Goal: Use online tool/utility: Utilize a website feature to perform a specific function

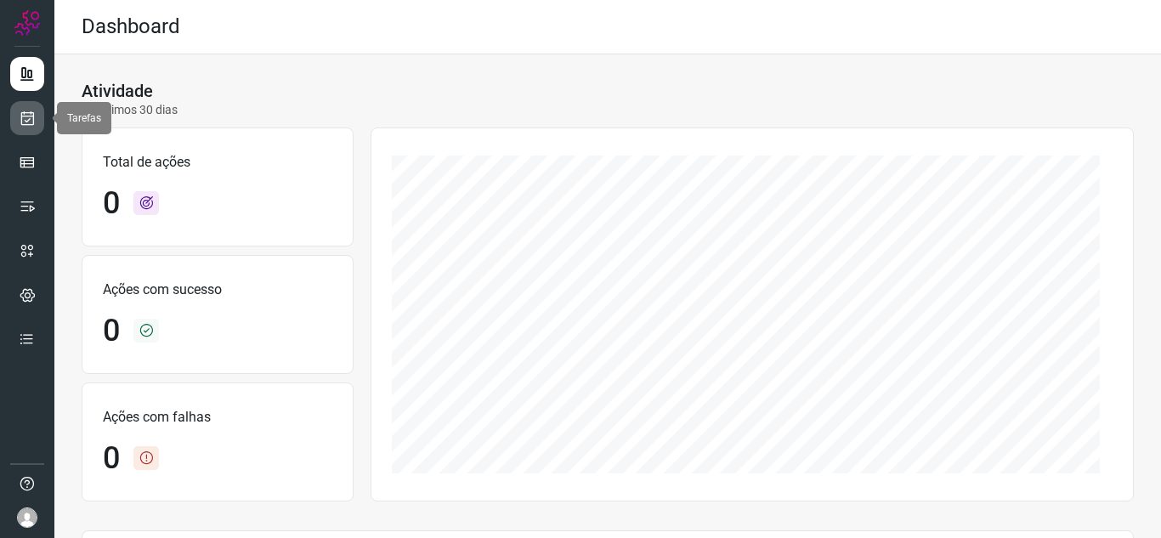
click at [21, 129] on link at bounding box center [27, 118] width 34 height 34
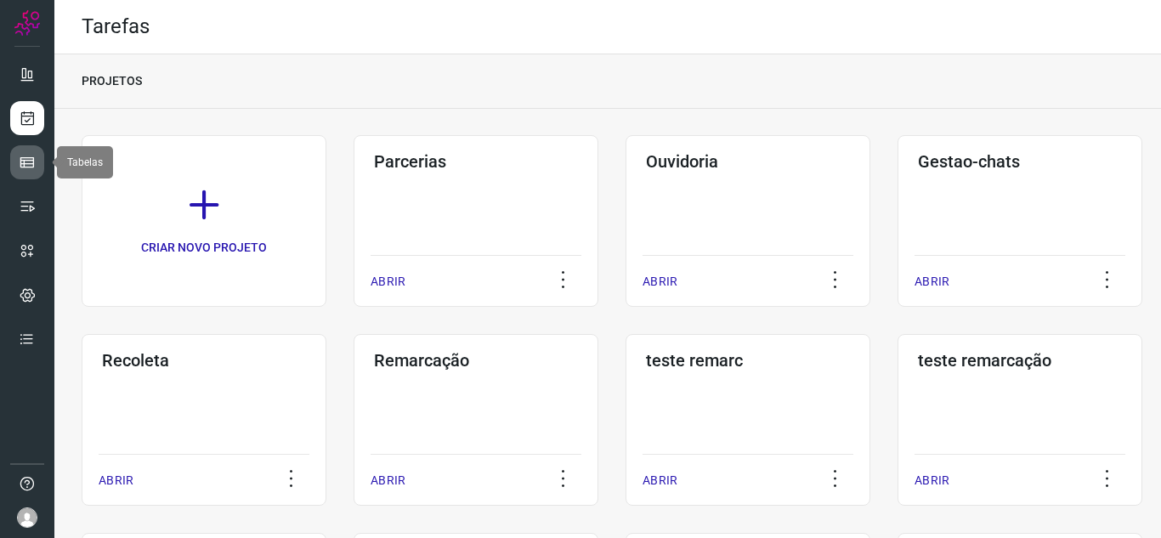
click at [30, 158] on icon at bounding box center [27, 162] width 17 height 17
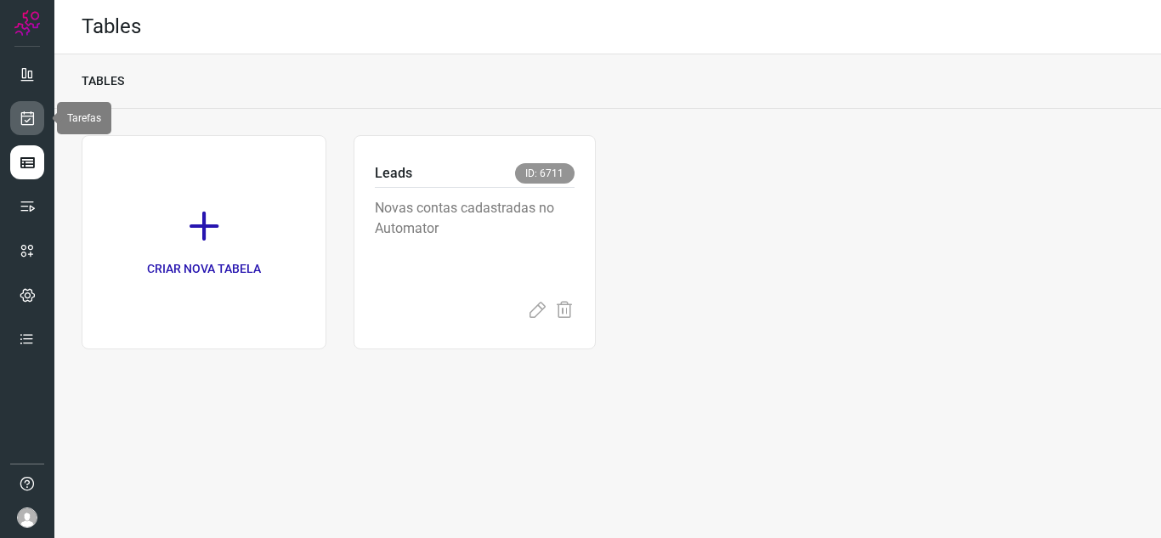
click at [35, 113] on icon at bounding box center [28, 118] width 18 height 17
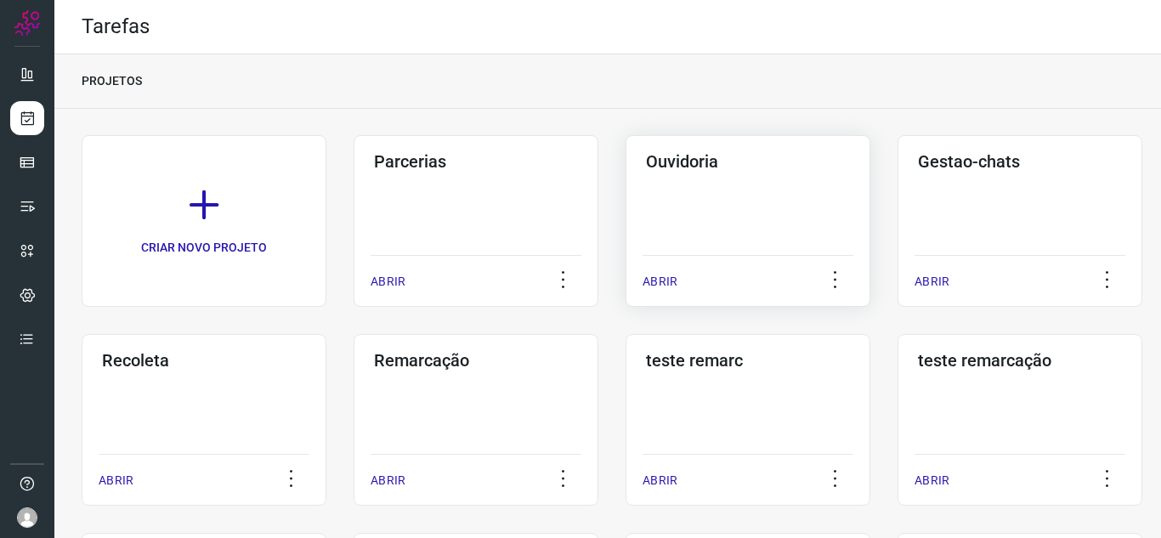
click at [667, 277] on p "ABRIR" at bounding box center [659, 282] width 35 height 18
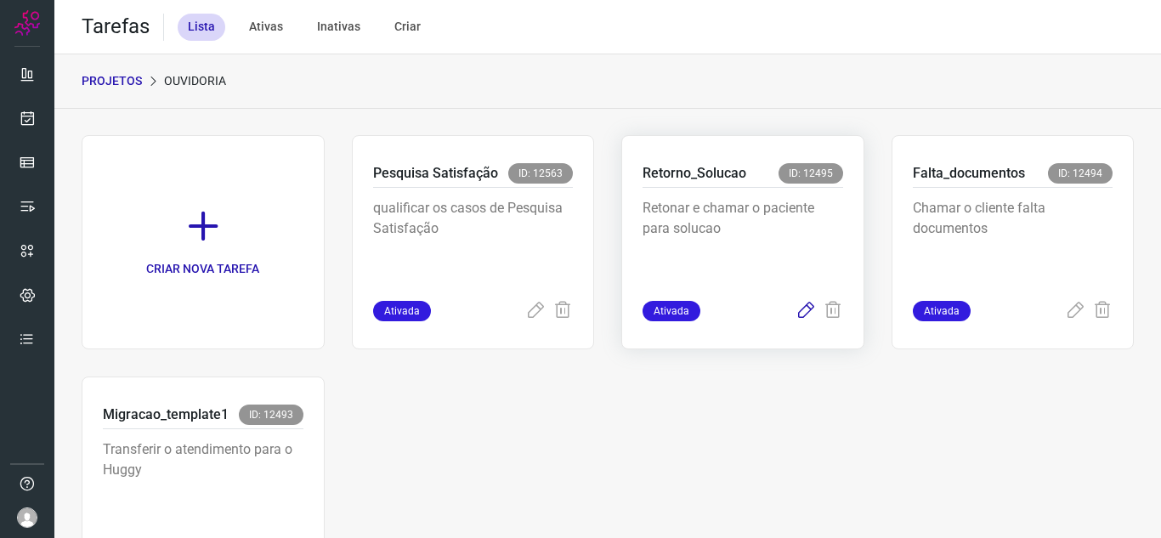
click at [796, 313] on icon at bounding box center [805, 311] width 20 height 20
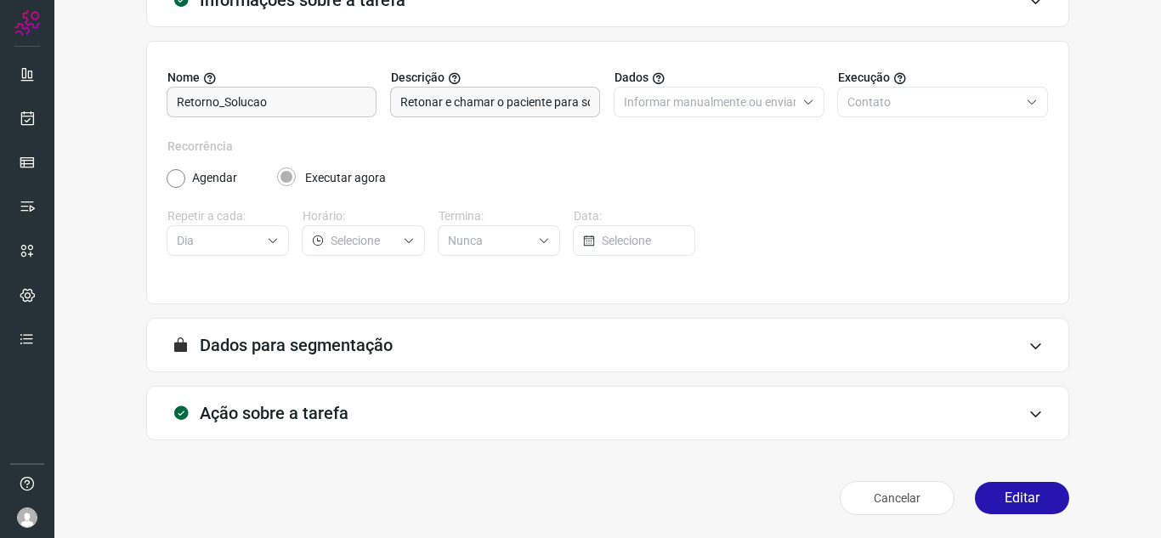
scroll to position [126, 0]
click at [1008, 493] on button "Editar" at bounding box center [1021, 497] width 94 height 32
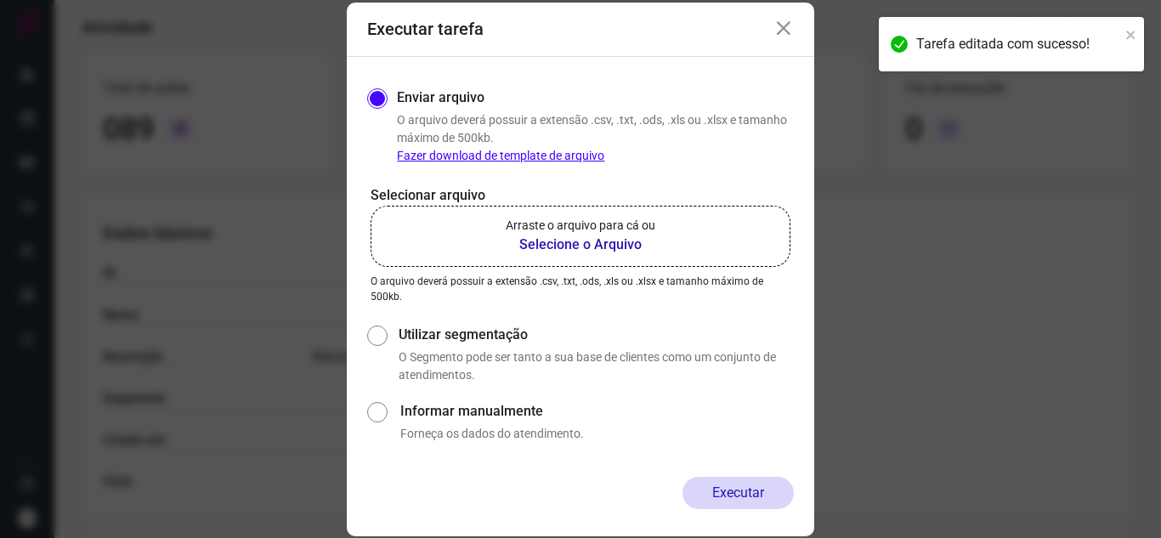
click at [568, 240] on b "Selecione o Arquivo" at bounding box center [581, 244] width 150 height 20
click at [0, 0] on input "Arraste o arquivo para cá ou Selecione o Arquivo" at bounding box center [0, 0] width 0 height 0
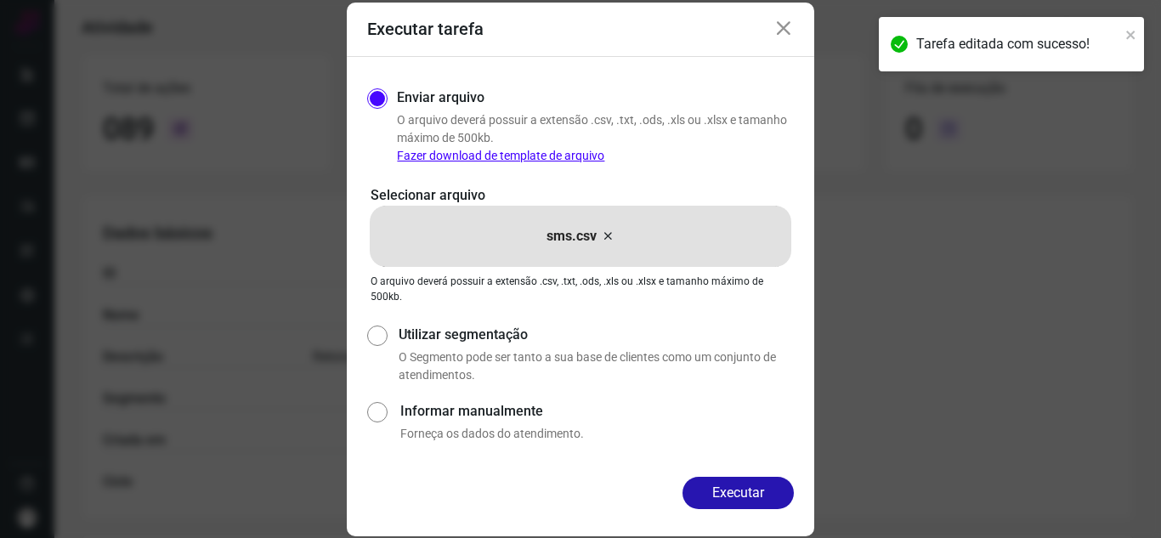
click at [696, 480] on button "Executar" at bounding box center [737, 493] width 111 height 32
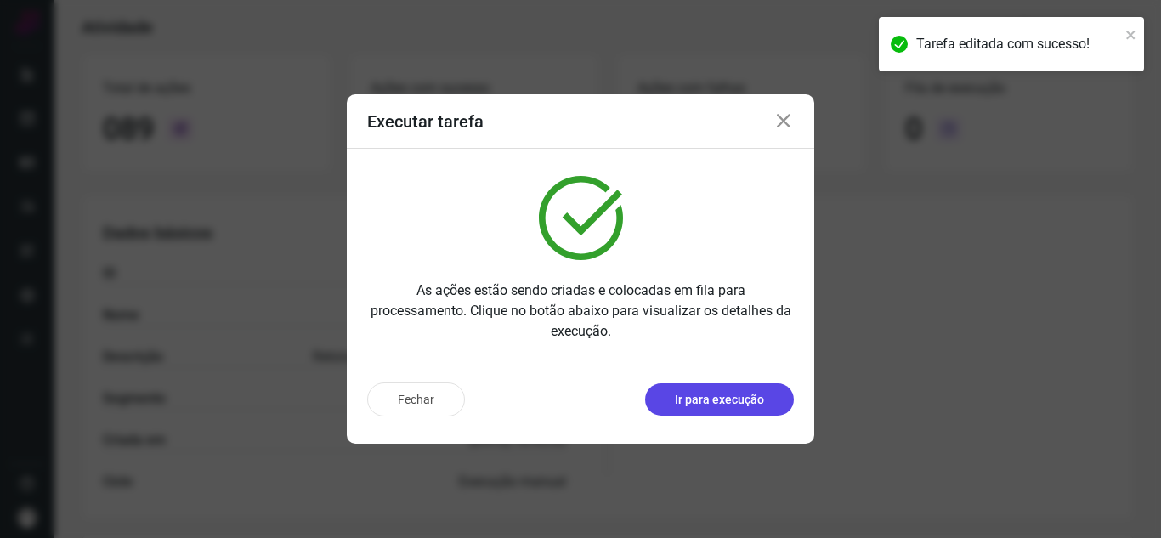
click at [748, 401] on p "Ir para execução" at bounding box center [719, 400] width 89 height 18
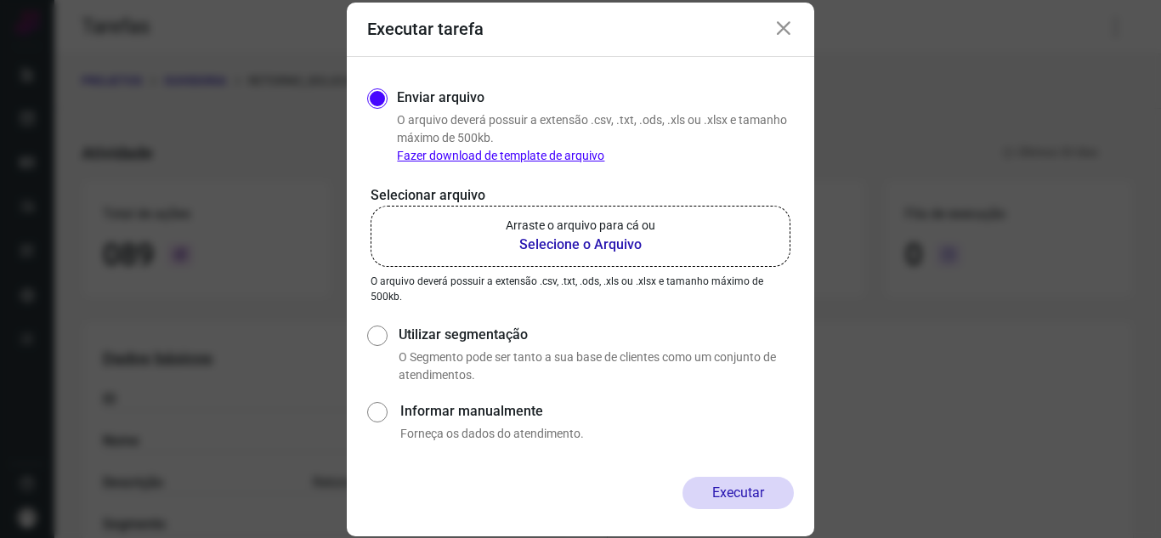
click at [782, 31] on icon at bounding box center [783, 29] width 20 height 20
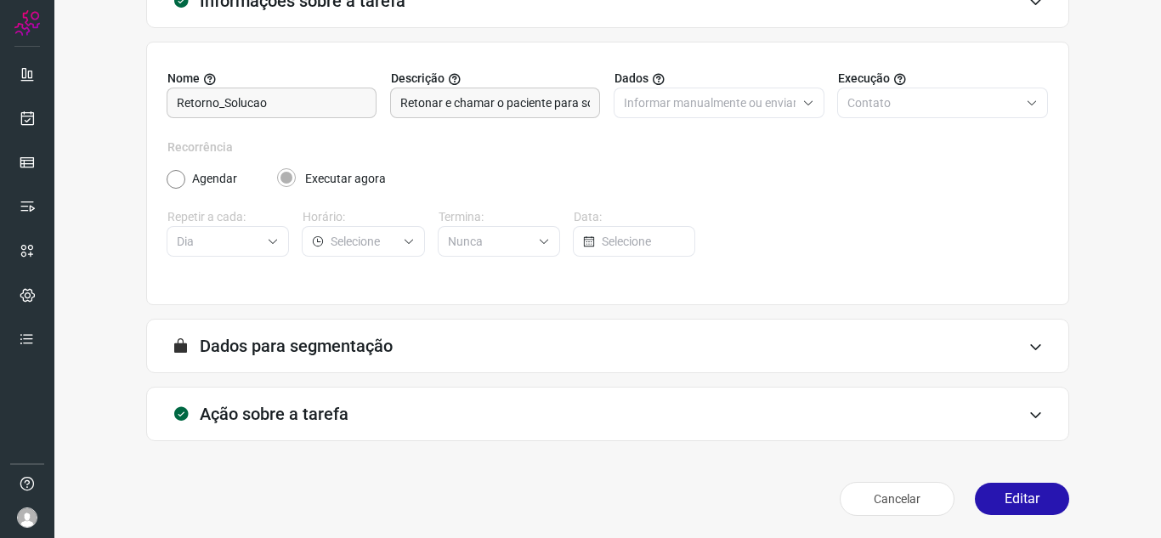
scroll to position [126, 0]
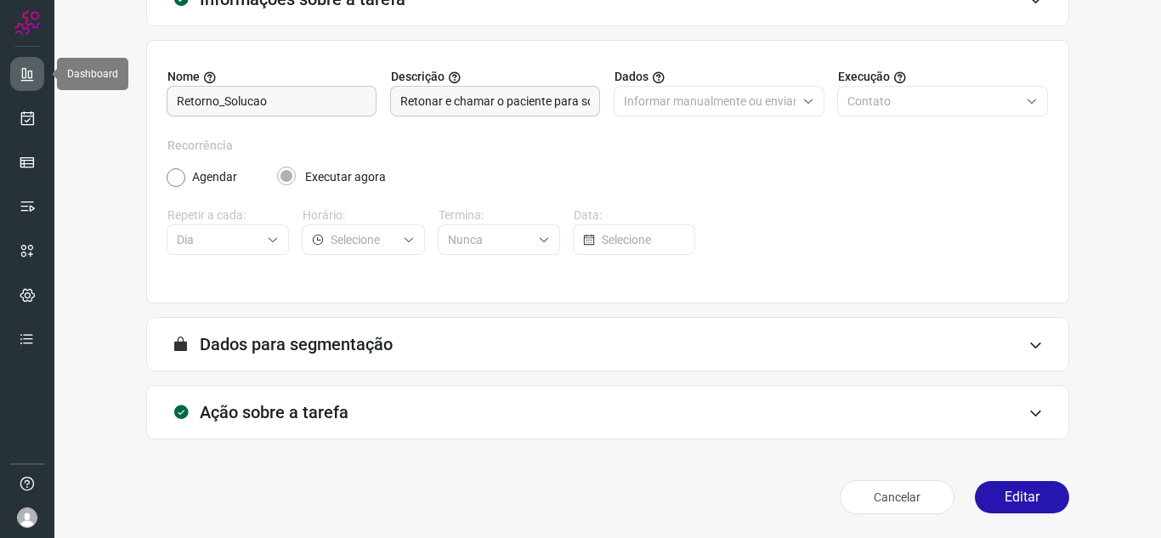
click at [21, 72] on icon at bounding box center [27, 73] width 17 height 17
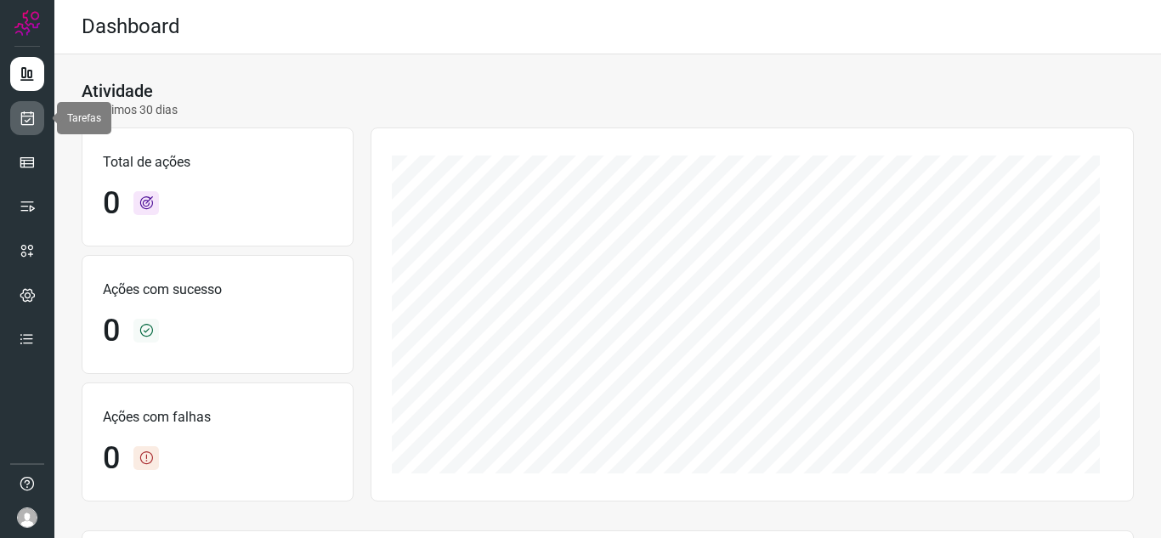
click at [26, 121] on icon at bounding box center [28, 118] width 18 height 17
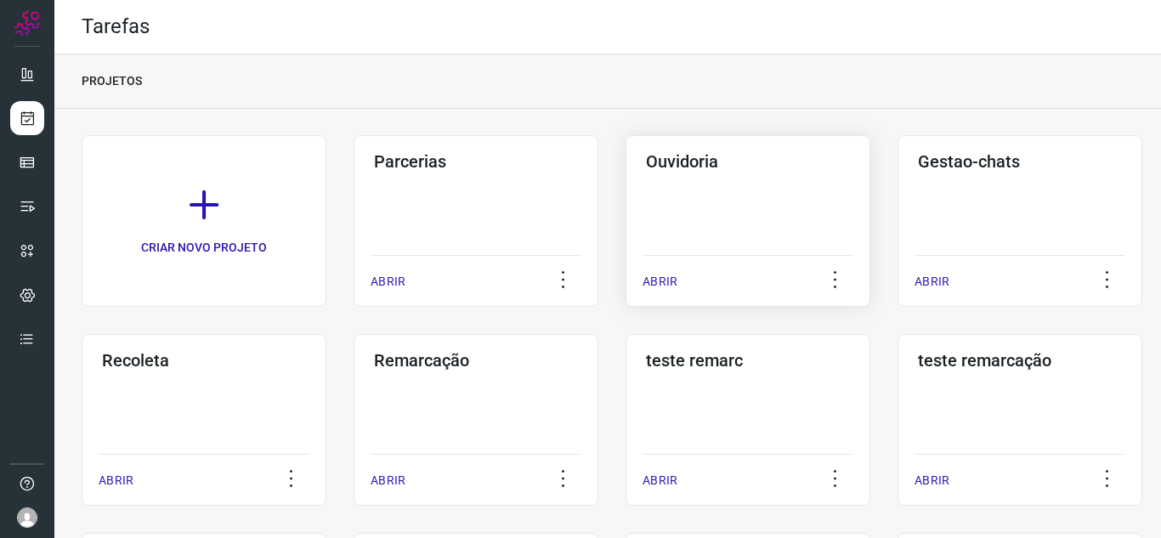
click at [675, 277] on p "ABRIR" at bounding box center [659, 282] width 35 height 18
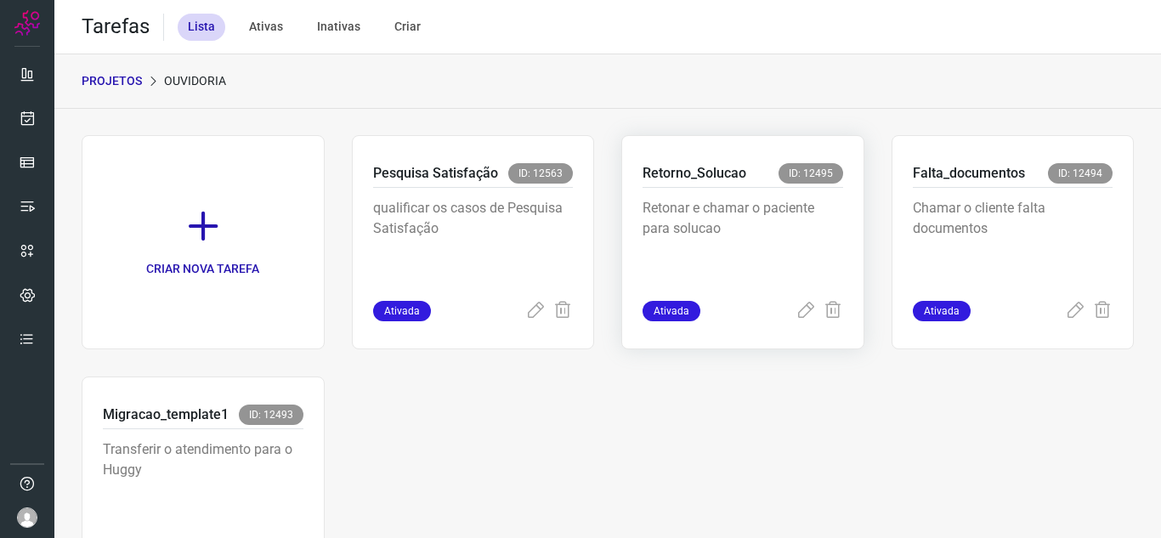
click at [659, 307] on span "Ativada" at bounding box center [671, 311] width 58 height 20
click at [795, 313] on icon at bounding box center [805, 311] width 20 height 20
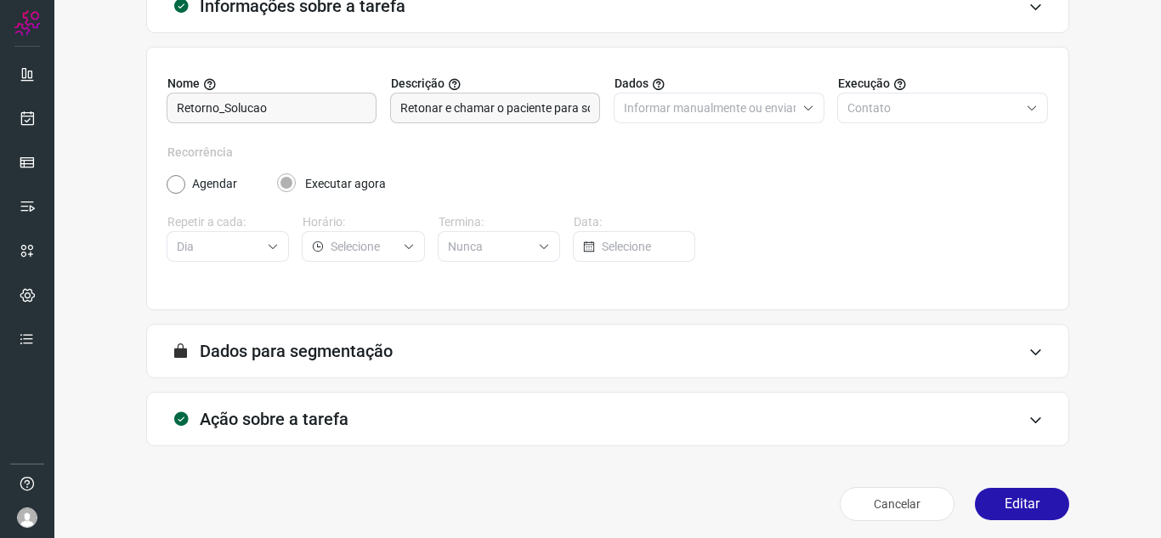
scroll to position [126, 0]
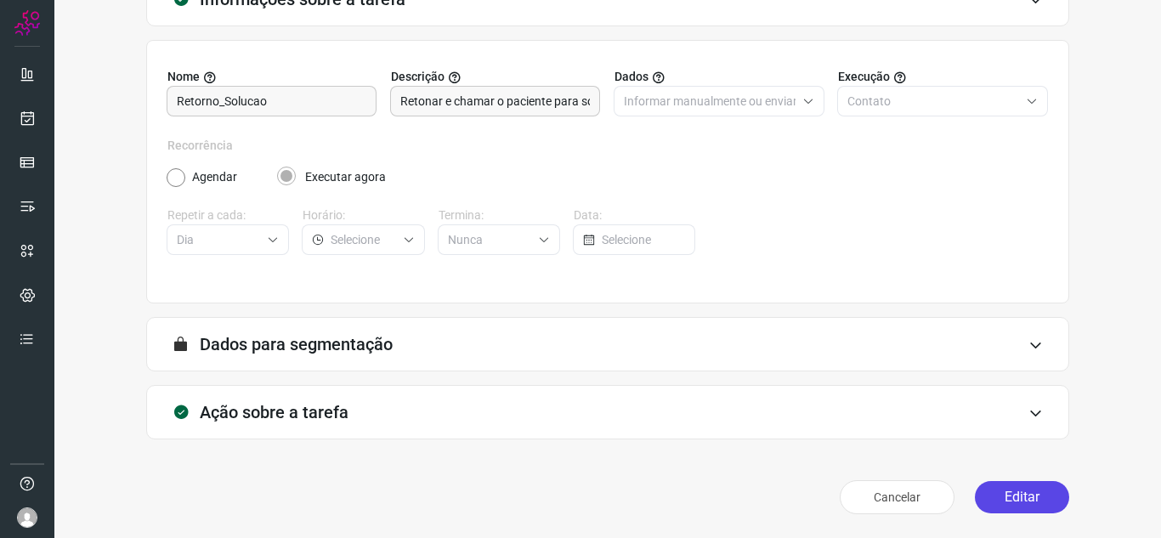
click at [1003, 489] on button "Editar" at bounding box center [1021, 497] width 94 height 32
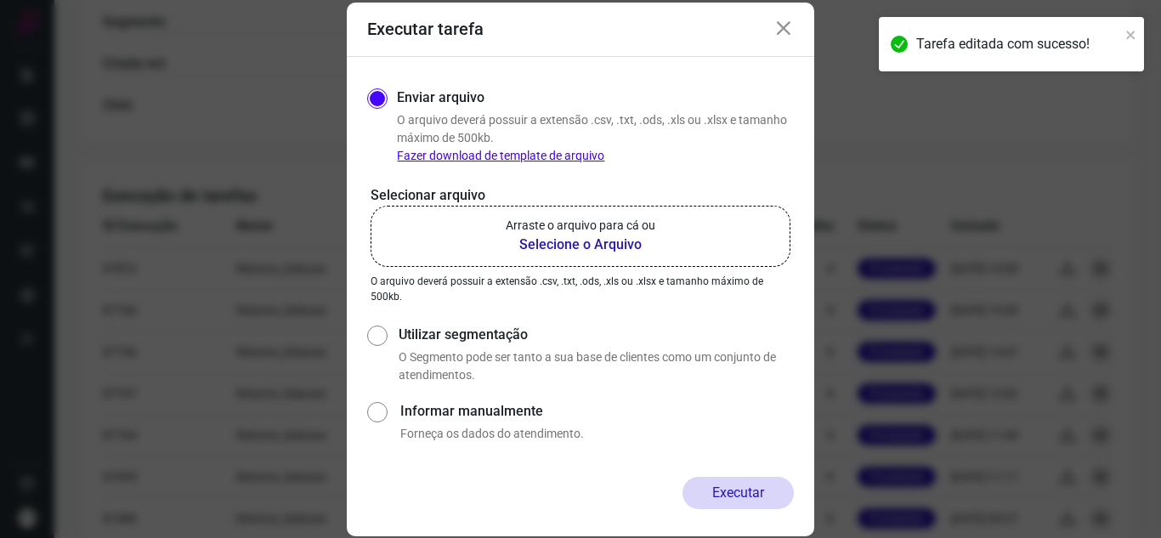
scroll to position [540, 0]
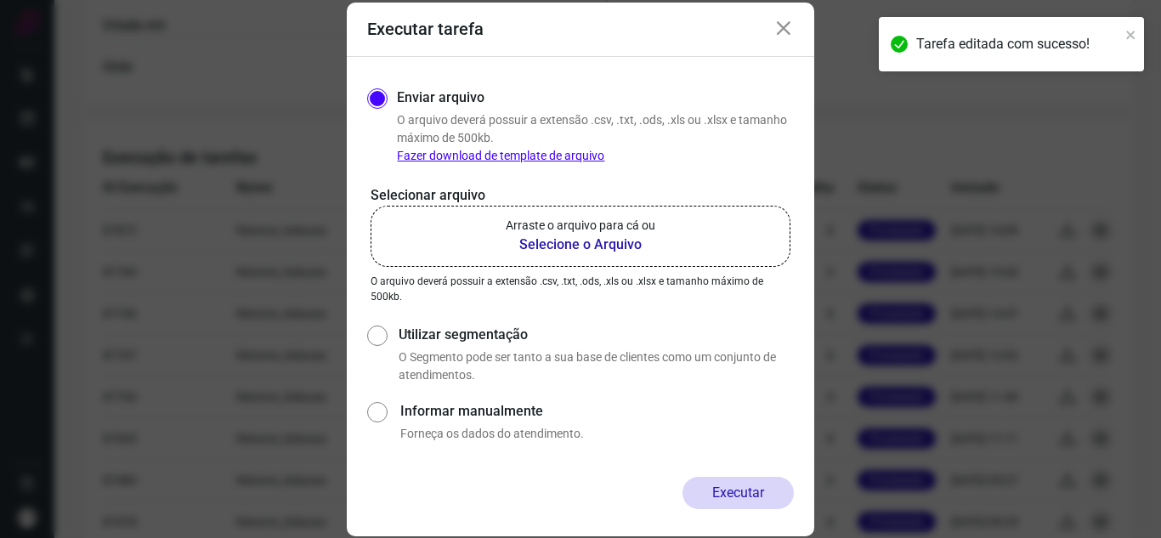
click at [604, 246] on b "Selecione o Arquivo" at bounding box center [581, 244] width 150 height 20
click at [0, 0] on input "Arraste o arquivo para cá ou Selecione o Arquivo" at bounding box center [0, 0] width 0 height 0
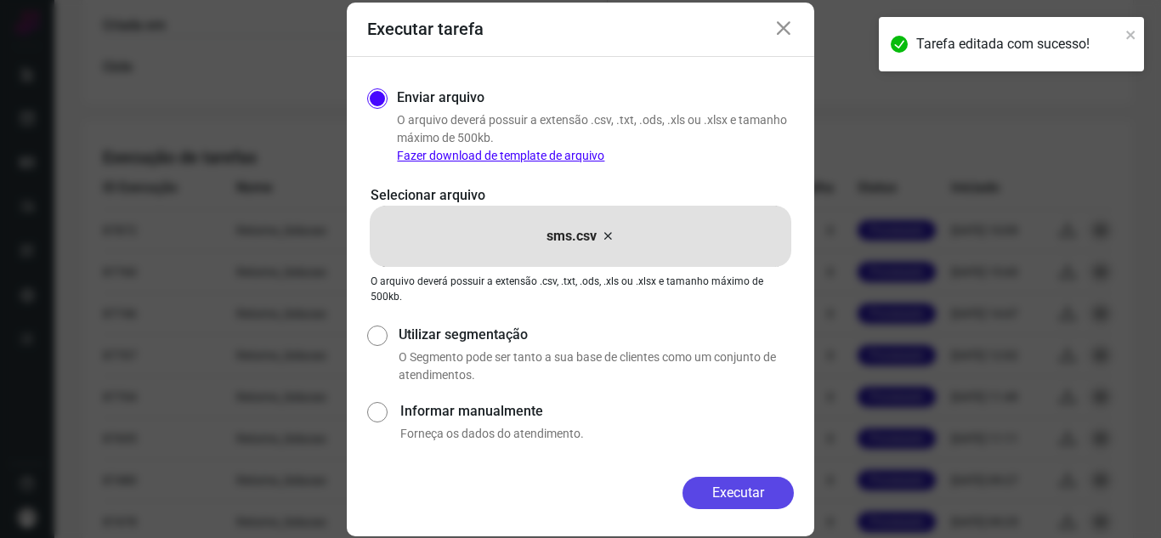
click at [760, 495] on button "Executar" at bounding box center [737, 493] width 111 height 32
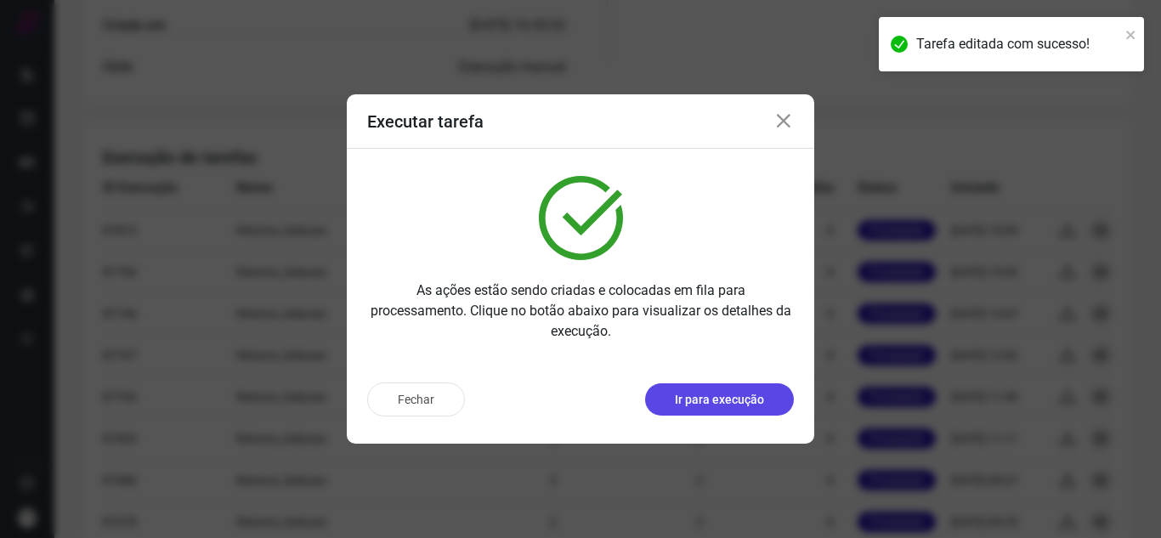
click at [746, 409] on button "Ir para execução" at bounding box center [719, 399] width 149 height 32
